Goal: Learn about a topic

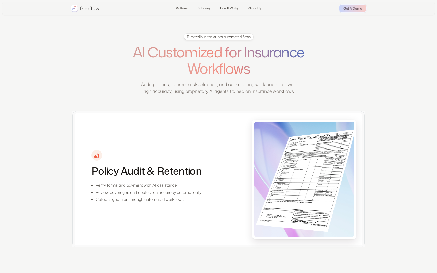
scroll to position [174, 0]
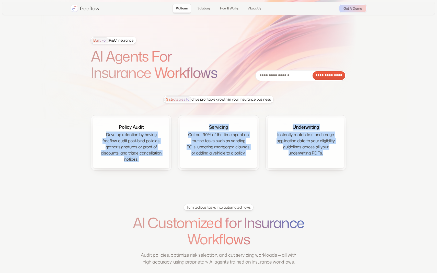
drag, startPoint x: 103, startPoint y: 135, endPoint x: 360, endPoint y: 167, distance: 258.6
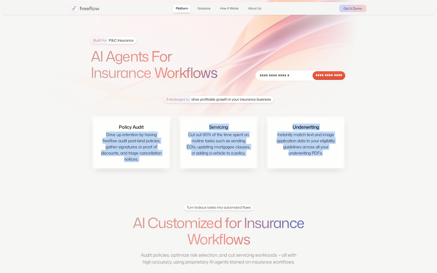
click at [360, 167] on div "3 strategies to drive profitable growth in your insurance business Policy Audit…" at bounding box center [218, 133] width 295 height 80
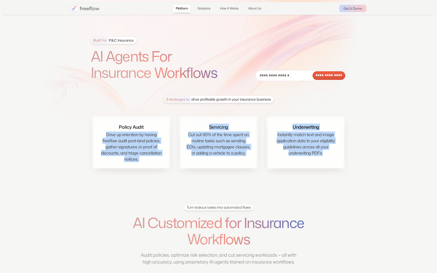
click at [334, 186] on section "**********" at bounding box center [218, 97] width 437 height 194
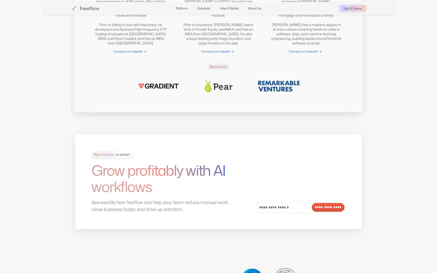
scroll to position [1317, 0]
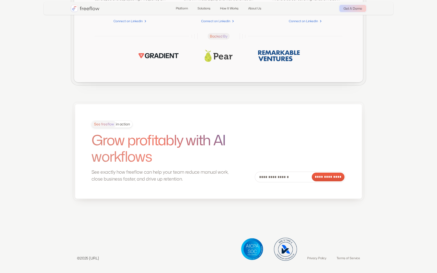
click at [119, 132] on h1 "Grow profitably with AI workflows" at bounding box center [161, 148] width 140 height 33
click at [124, 154] on h1 "Grow profitably with AI workflows" at bounding box center [161, 148] width 140 height 33
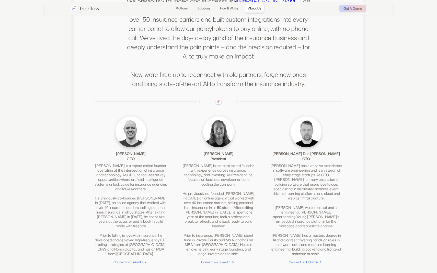
scroll to position [1231, 0]
